Goal: Transaction & Acquisition: Book appointment/travel/reservation

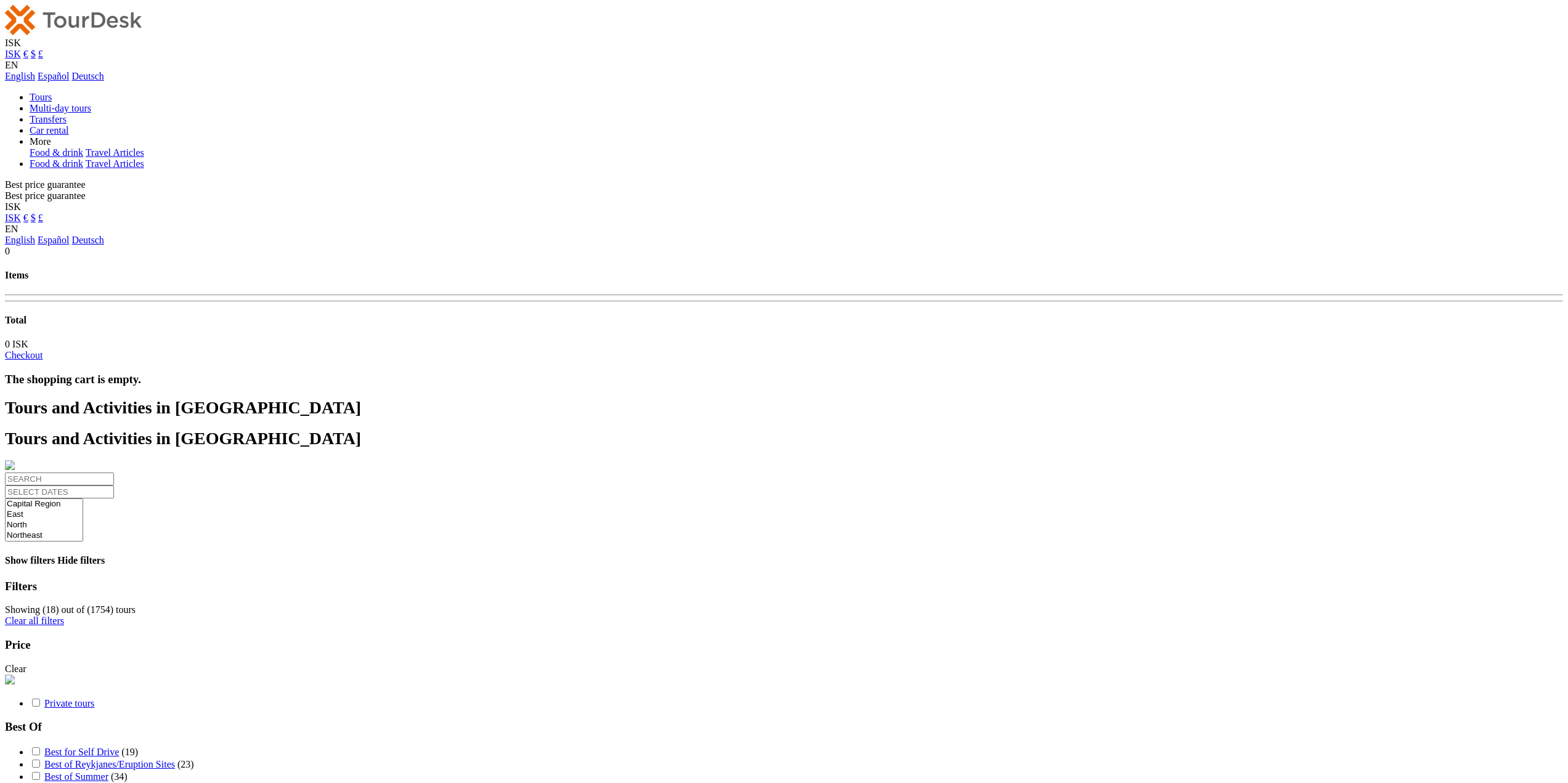
select select
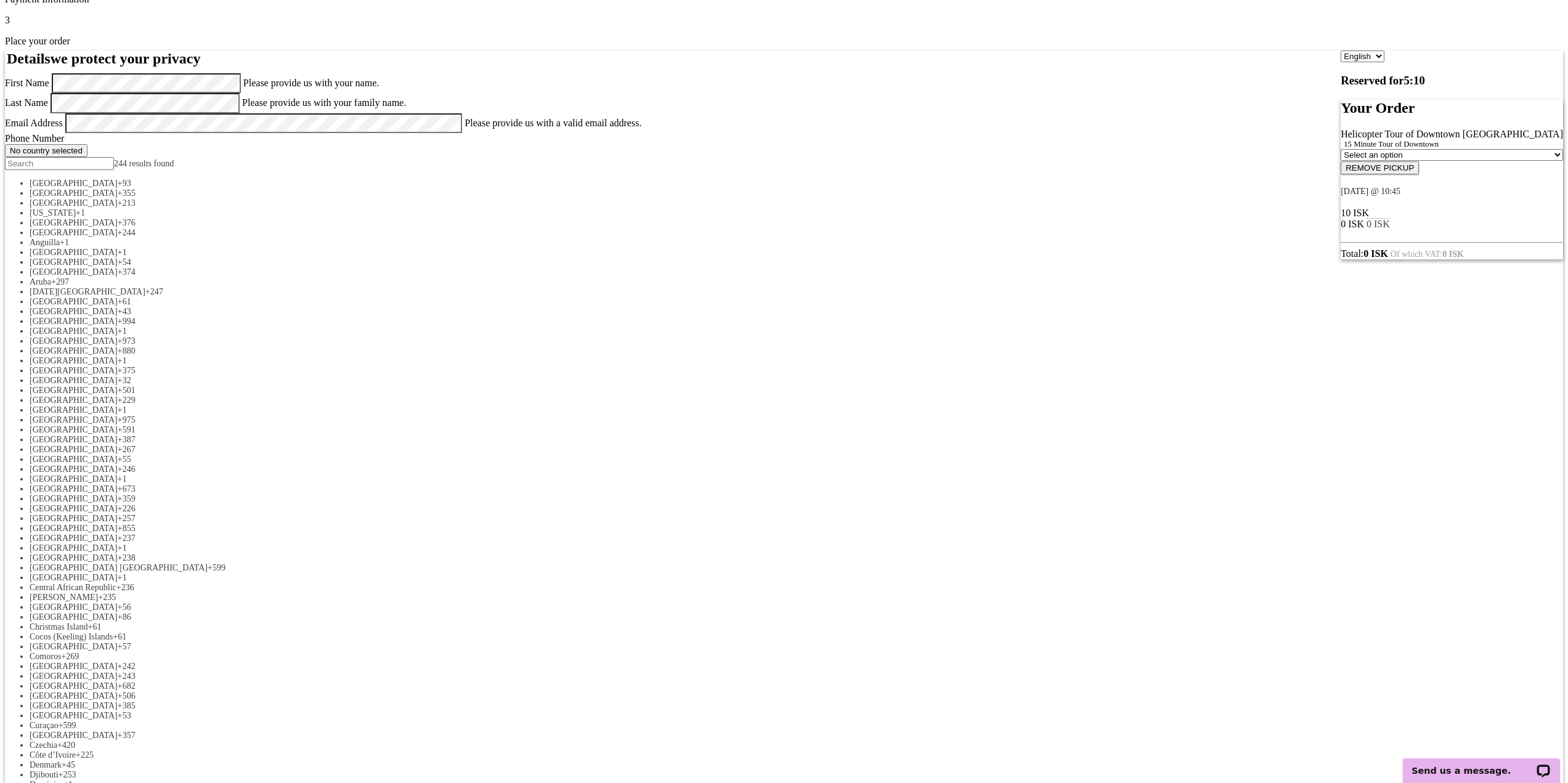
scroll to position [185, 0]
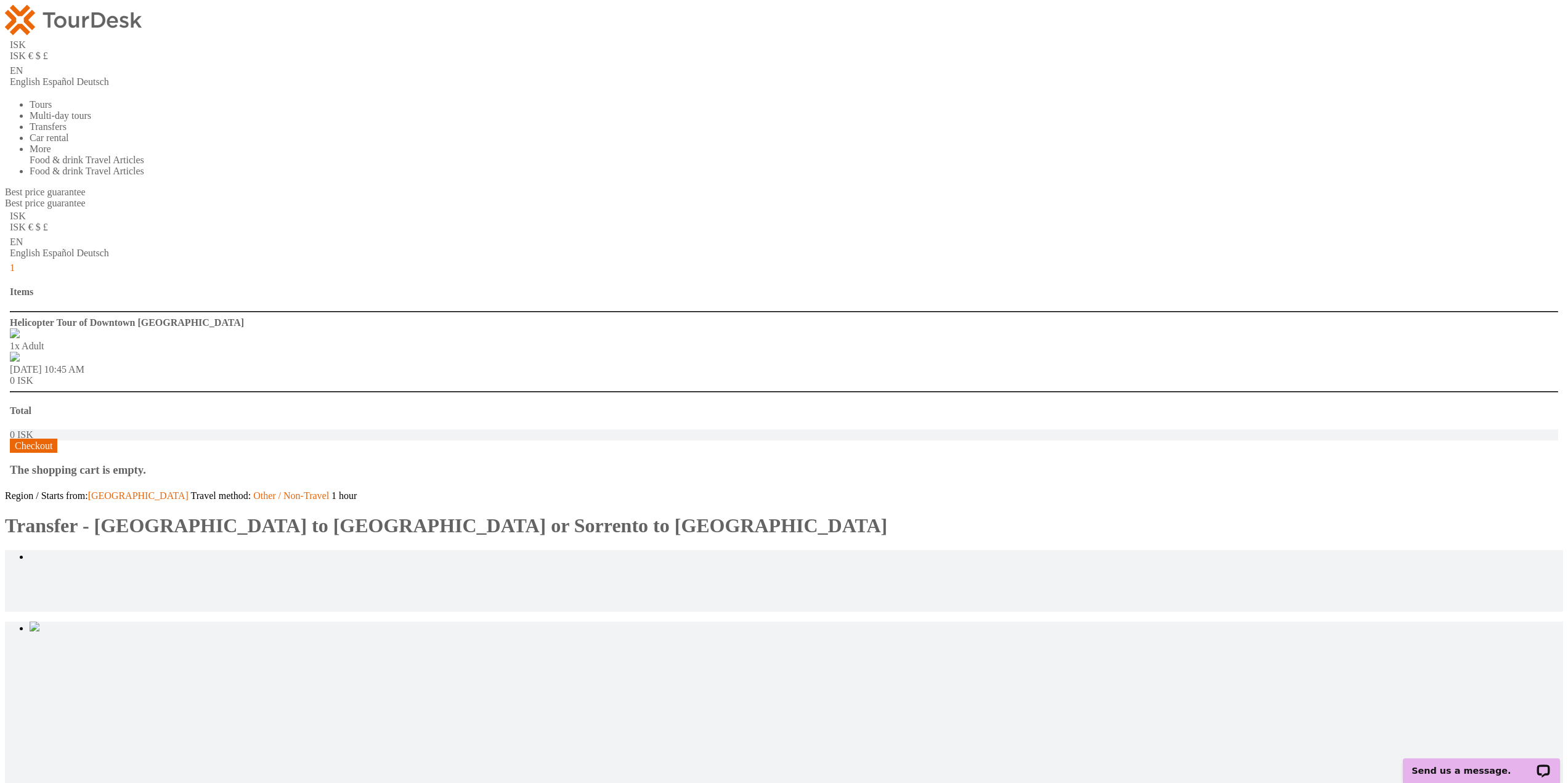
type input "4"
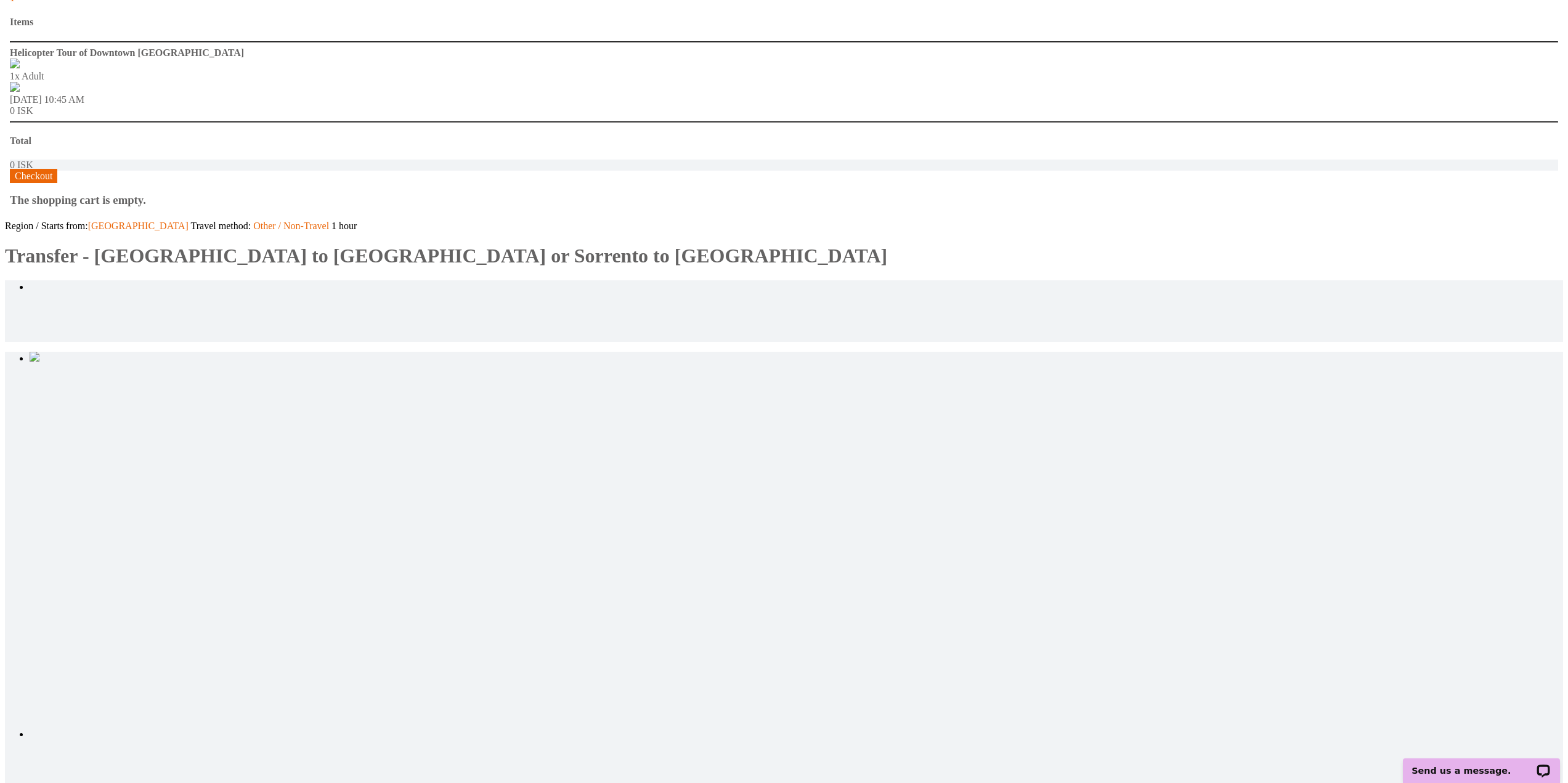
scroll to position [493, 0]
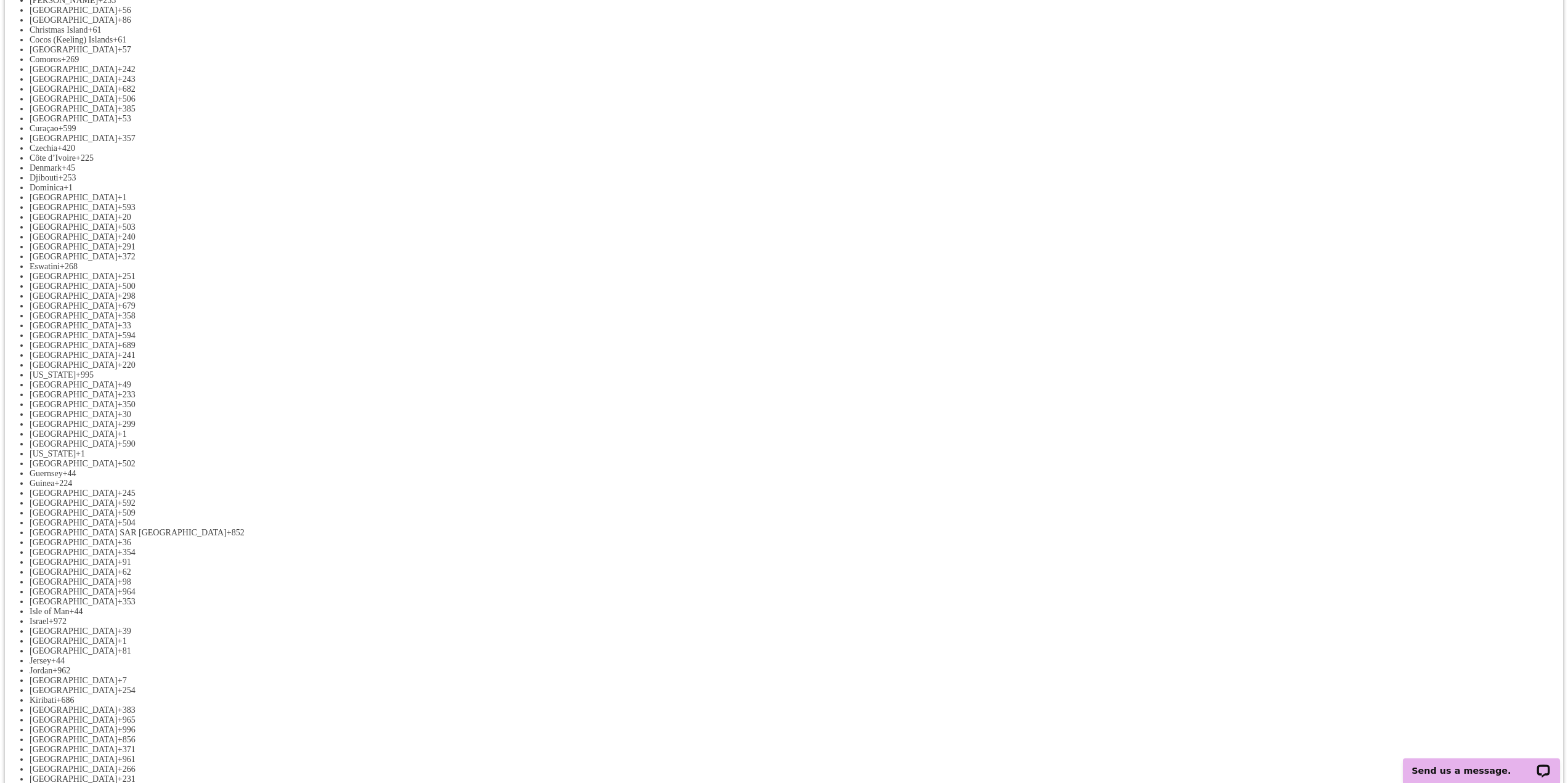
scroll to position [801, 0]
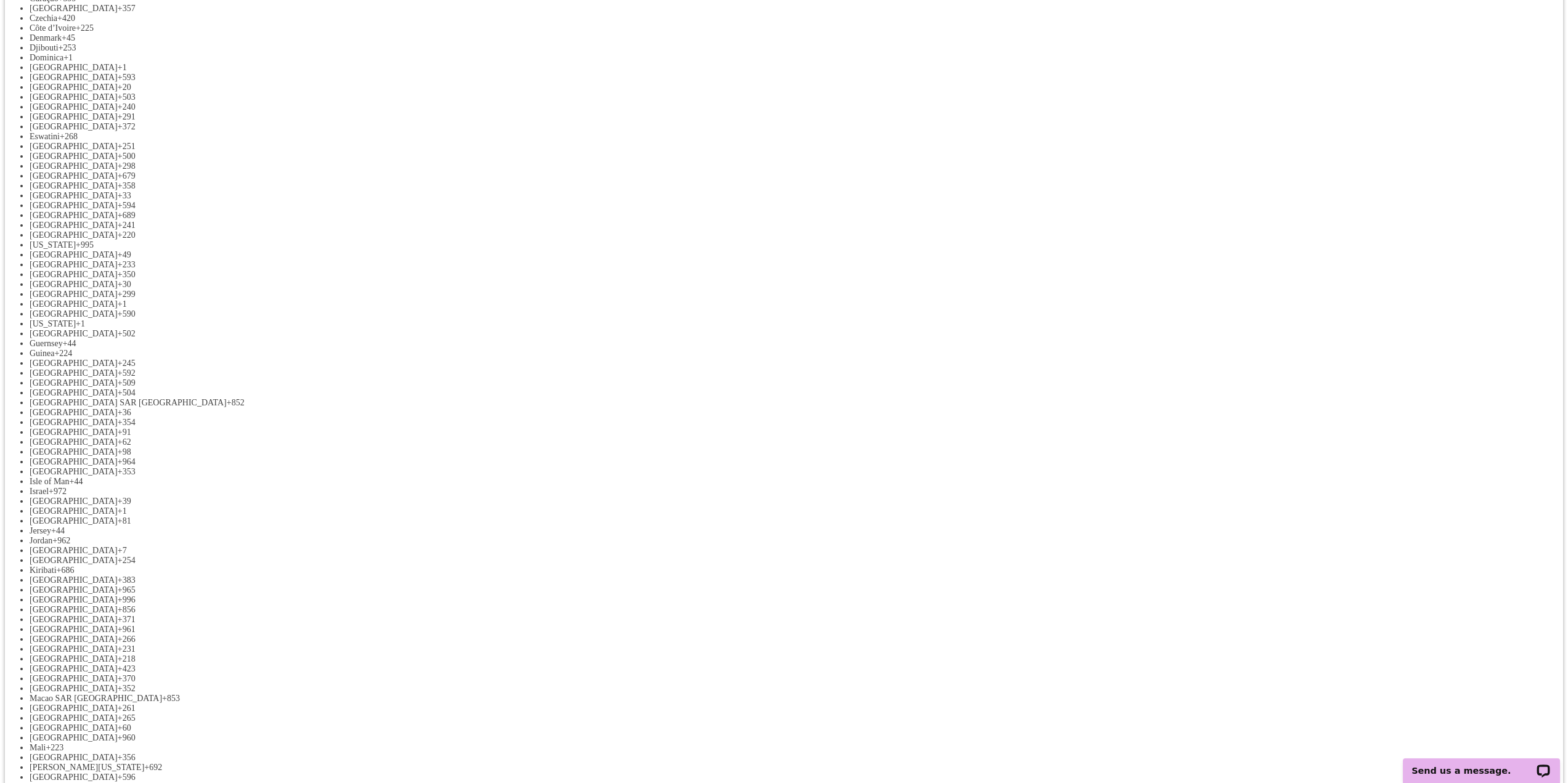
drag, startPoint x: 507, startPoint y: 454, endPoint x: 482, endPoint y: 440, distance: 28.7
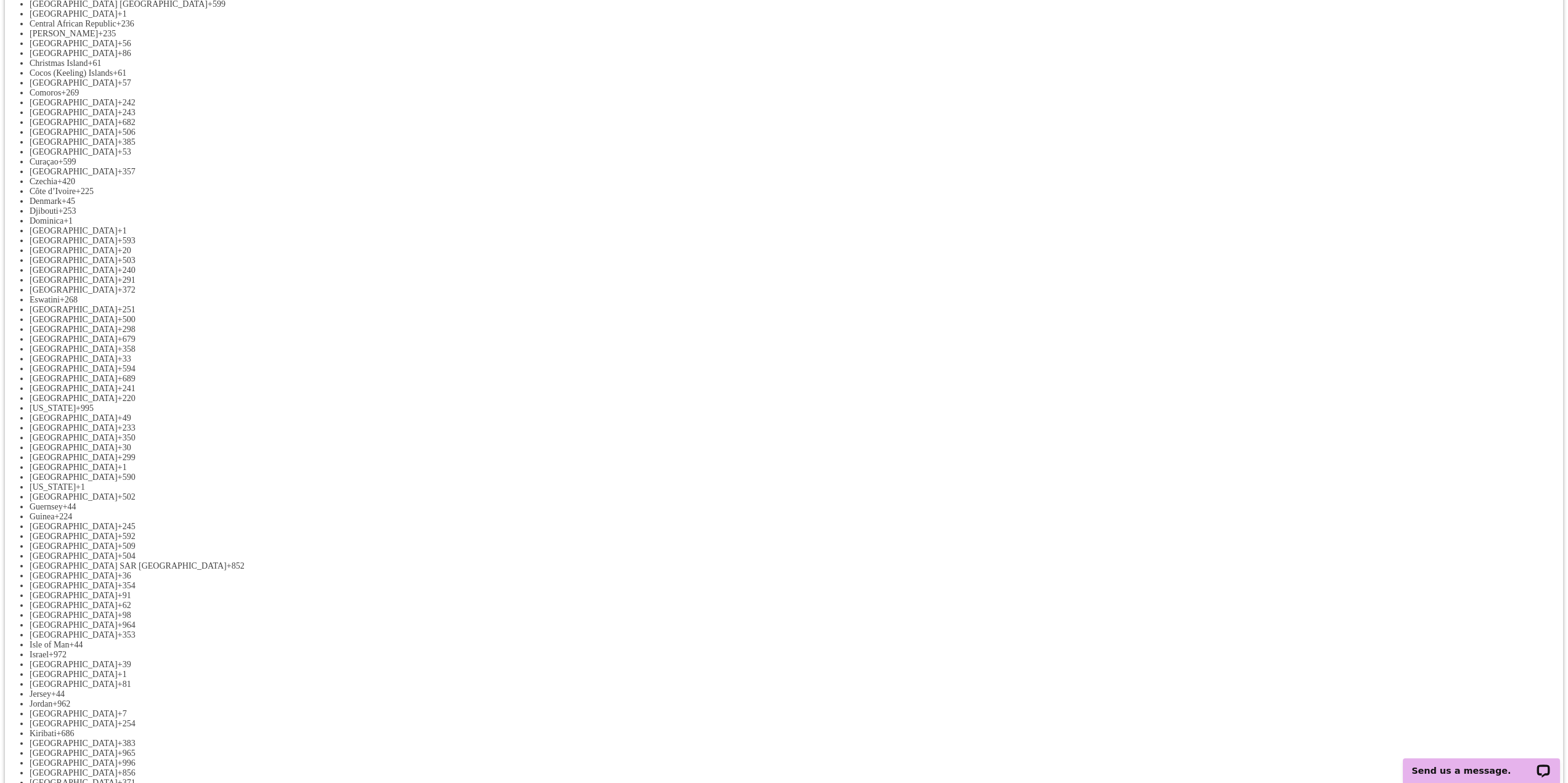
scroll to position [739, 0]
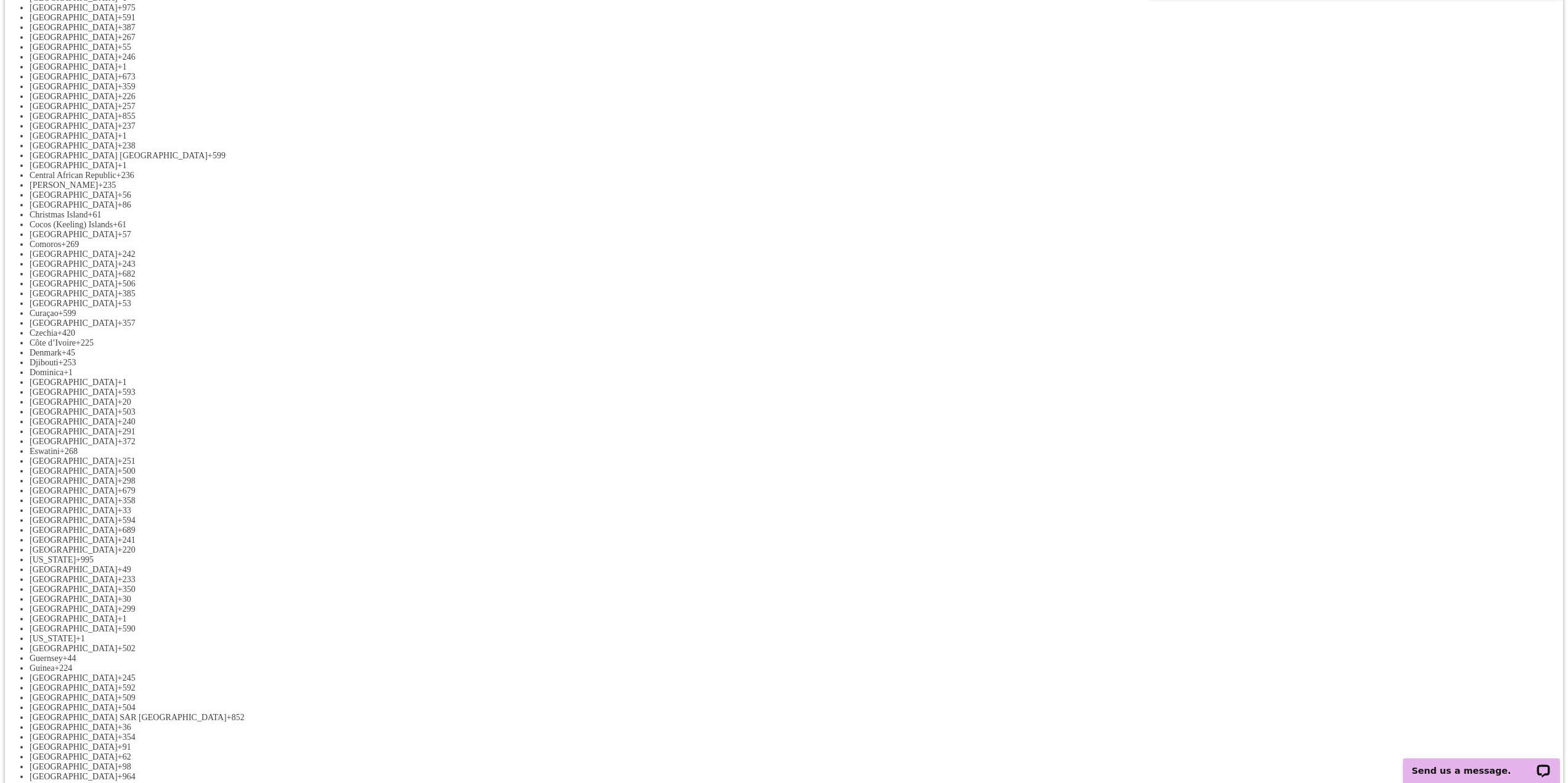
scroll to position [677, 0]
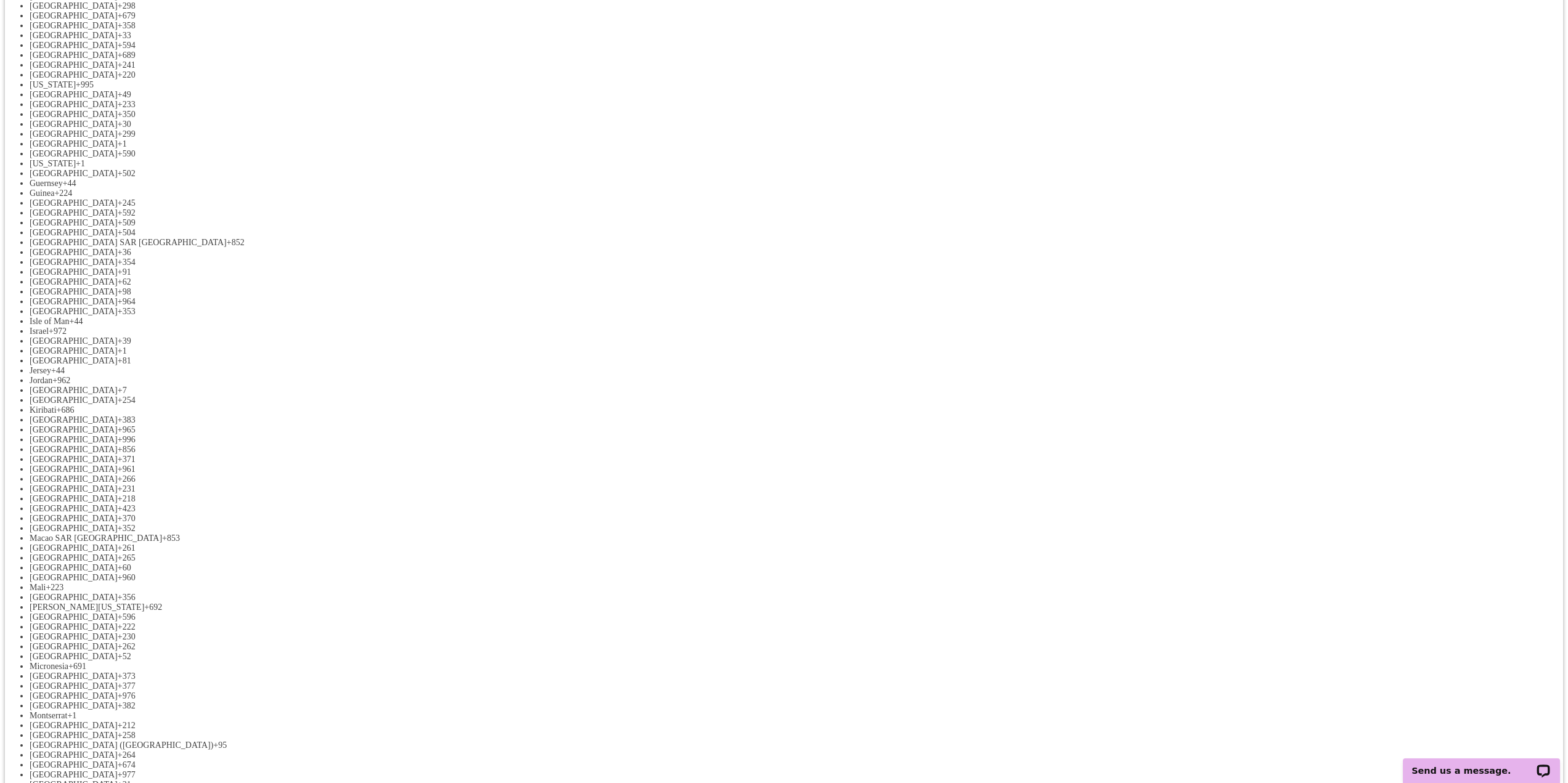
scroll to position [986, 0]
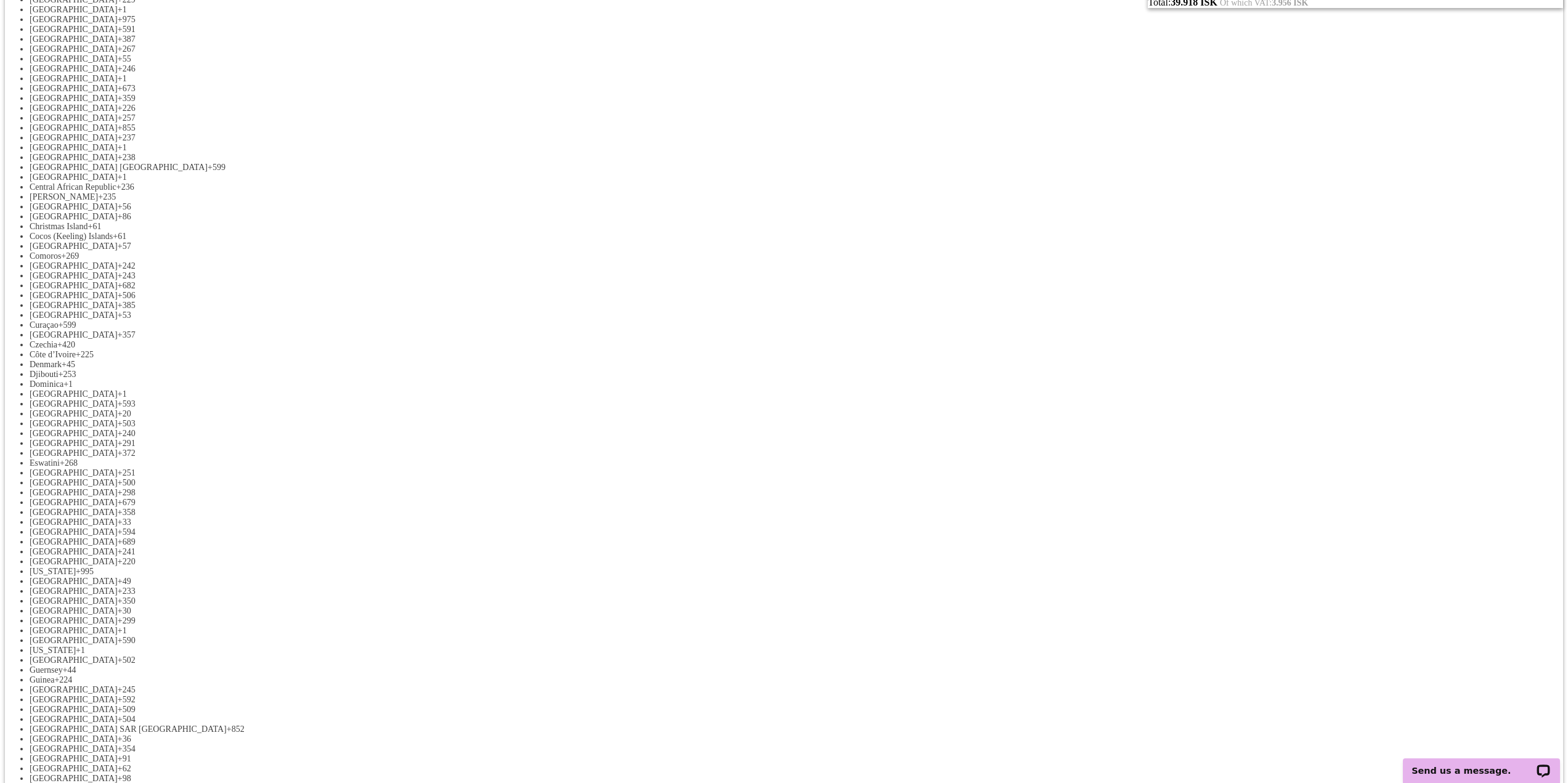
scroll to position [308, 0]
